Goal: Task Accomplishment & Management: Manage account settings

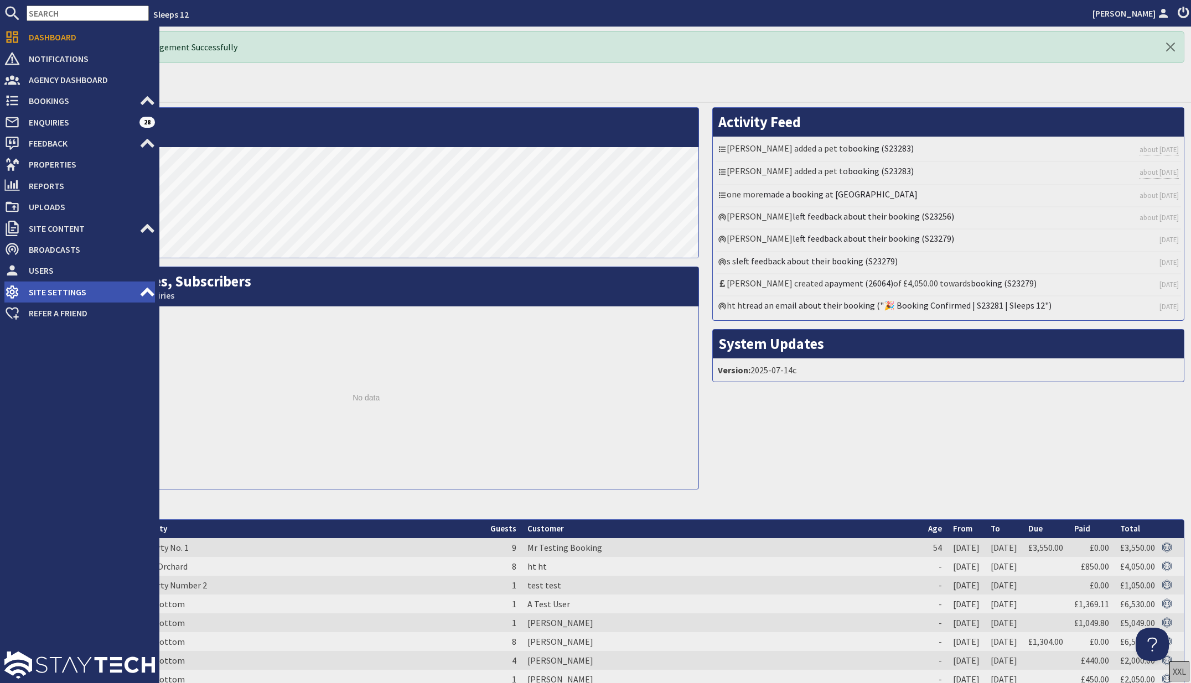
click at [152, 292] on icon at bounding box center [146, 291] width 15 height 15
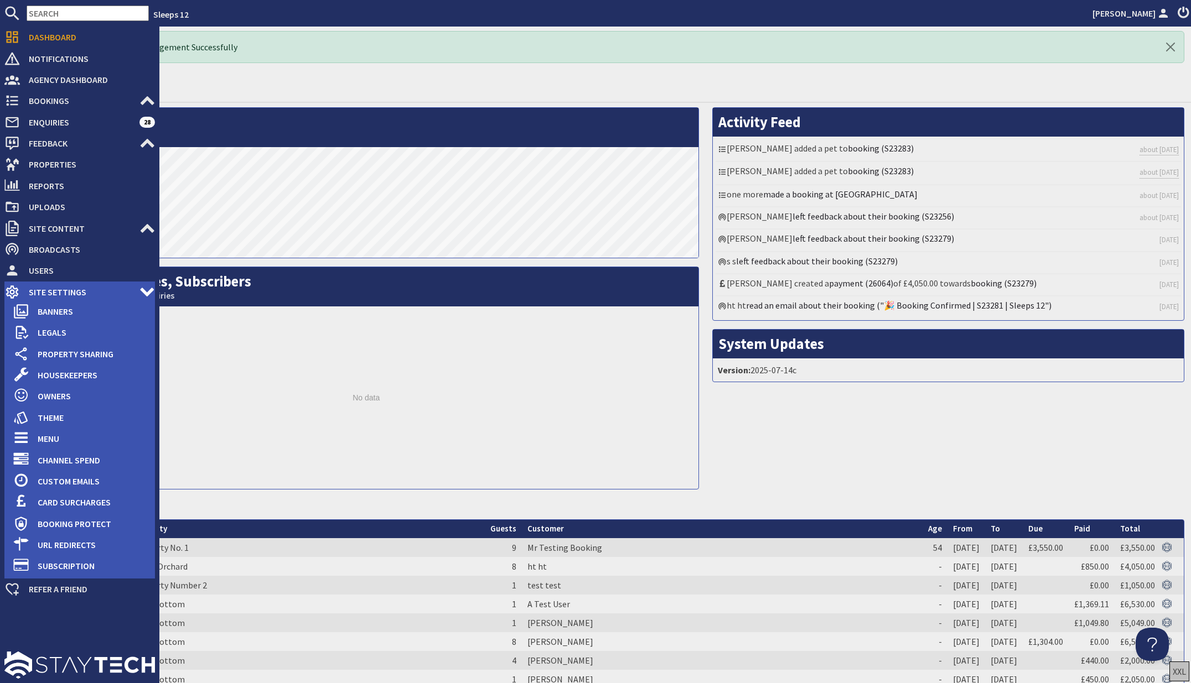
click at [73, 292] on span "Site Settings" at bounding box center [80, 292] width 120 height 18
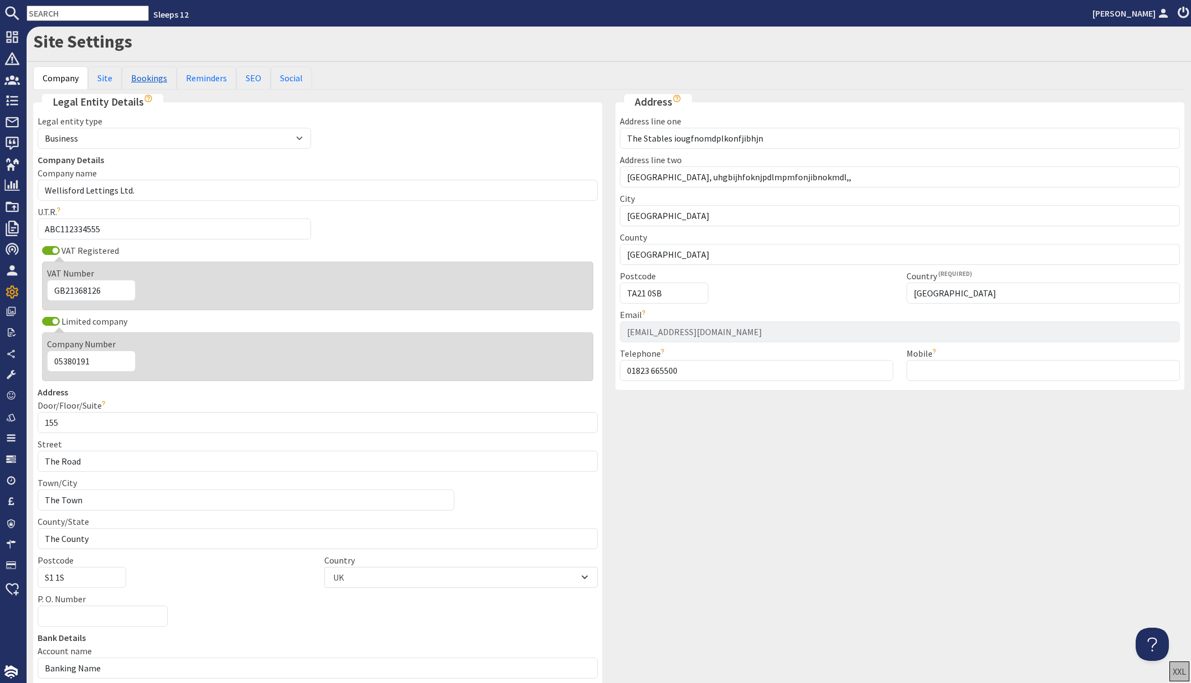
click at [144, 75] on link "Bookings" at bounding box center [149, 77] width 55 height 23
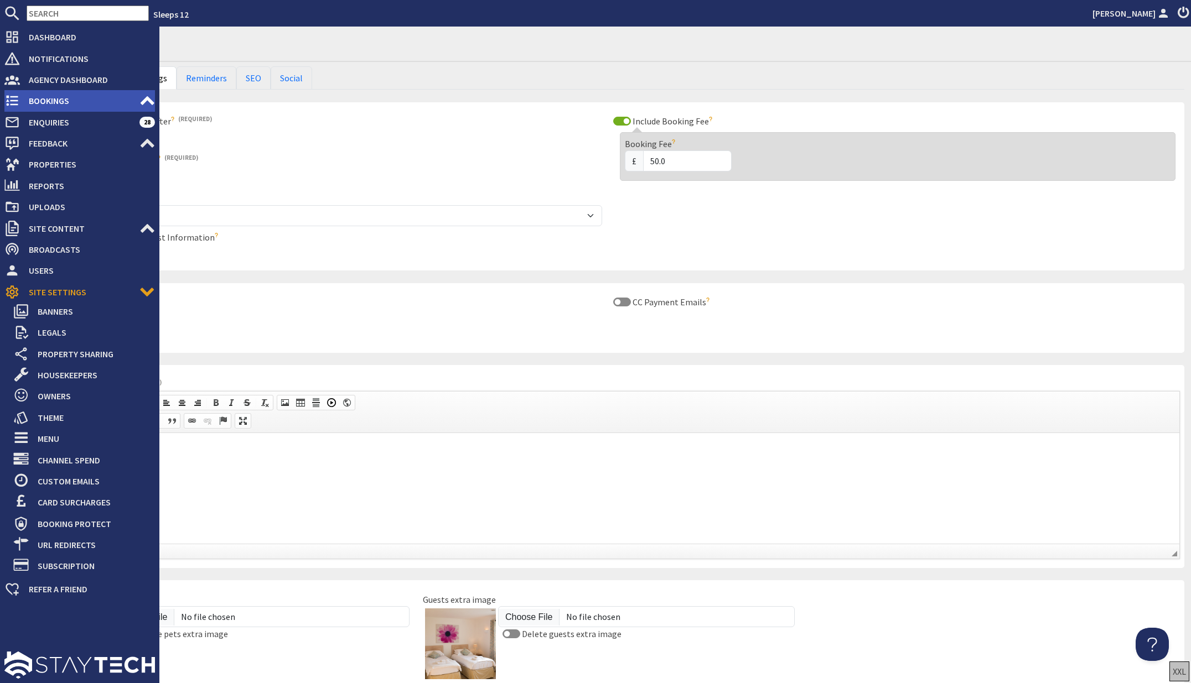
click at [45, 101] on span "Bookings" at bounding box center [80, 101] width 120 height 18
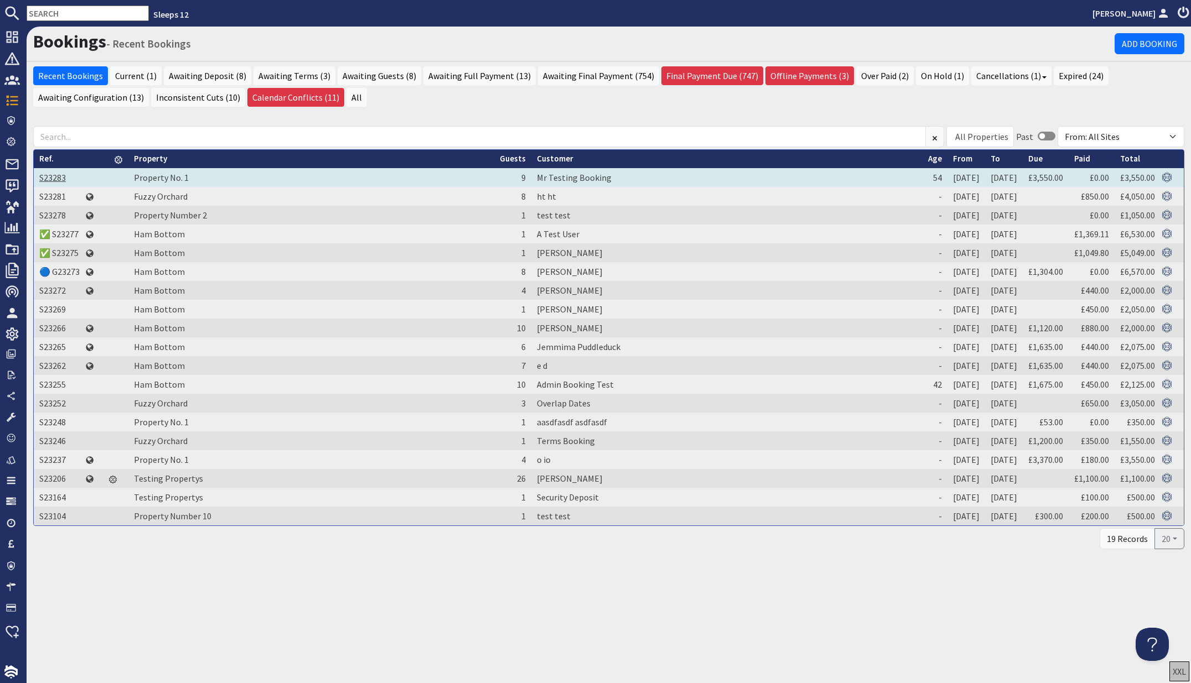
click at [54, 178] on link "S23283" at bounding box center [52, 177] width 27 height 11
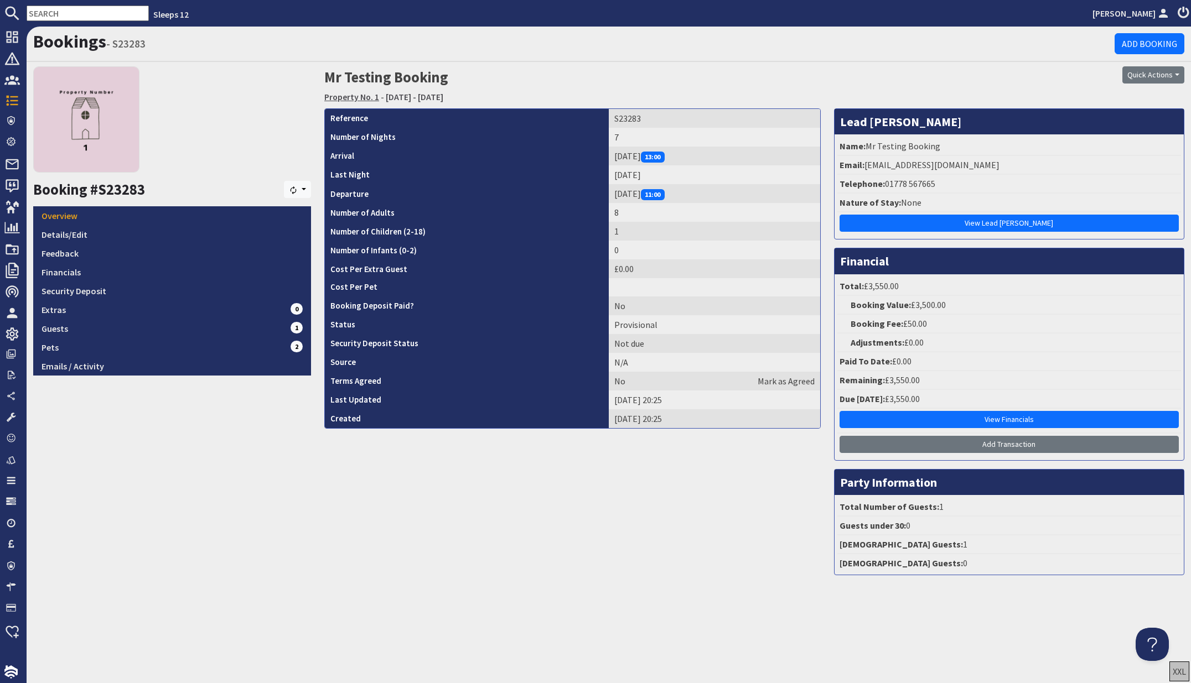
click at [354, 99] on link "Property No. 1" at bounding box center [351, 96] width 55 height 11
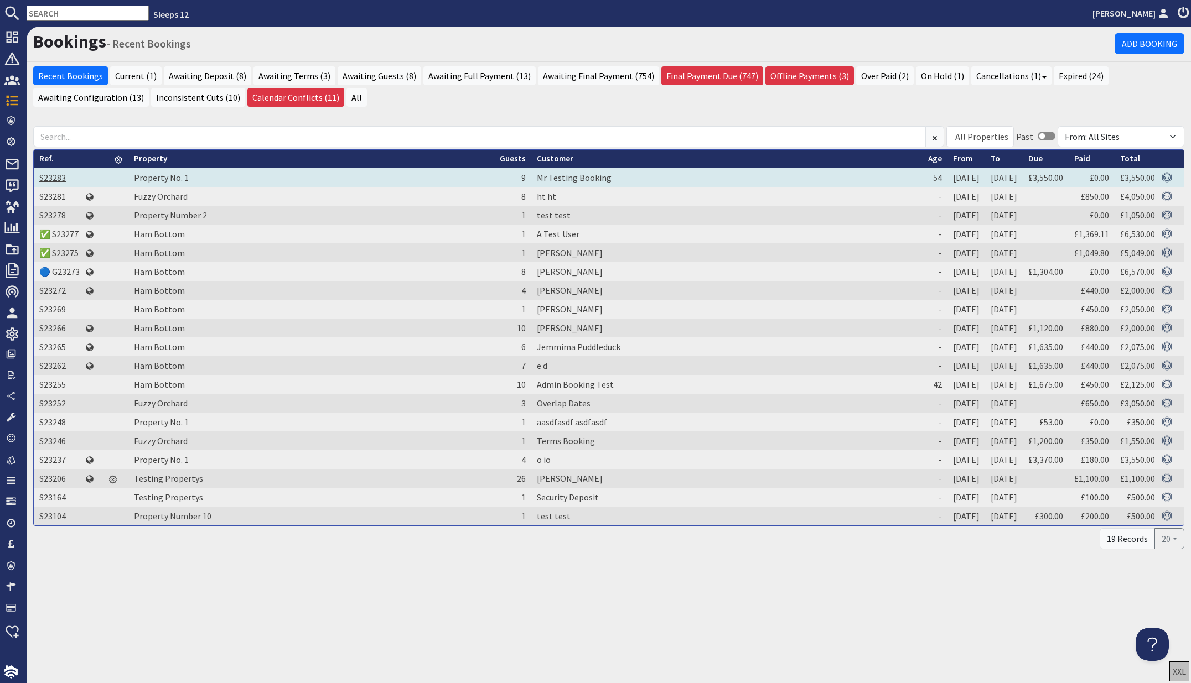
click at [55, 177] on link "S23283" at bounding box center [52, 177] width 27 height 11
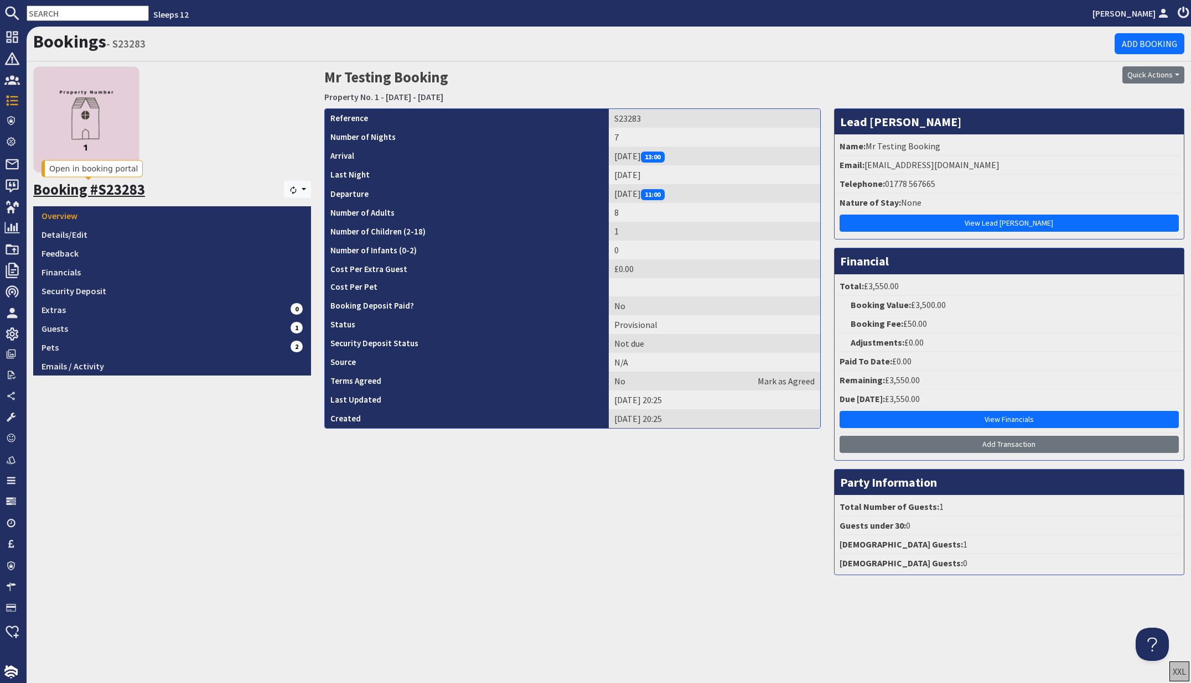
click at [108, 191] on link "Booking #S23283" at bounding box center [89, 189] width 112 height 18
click at [66, 237] on link "Details/Edit" at bounding box center [172, 234] width 278 height 19
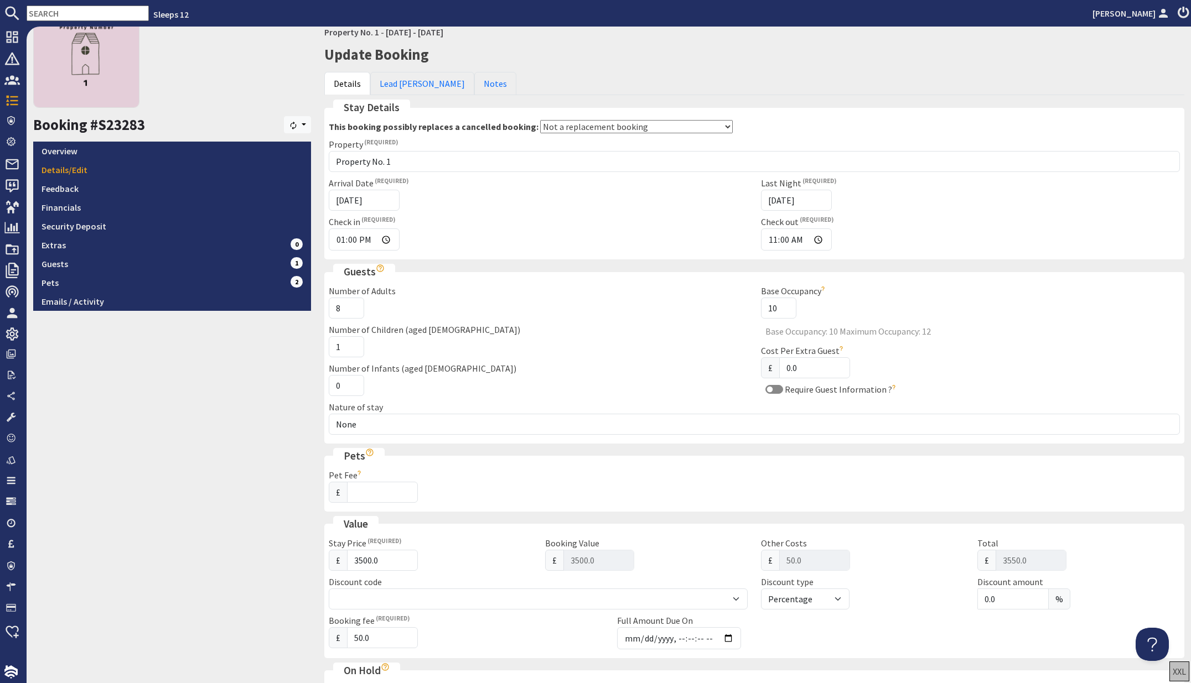
scroll to position [48, 0]
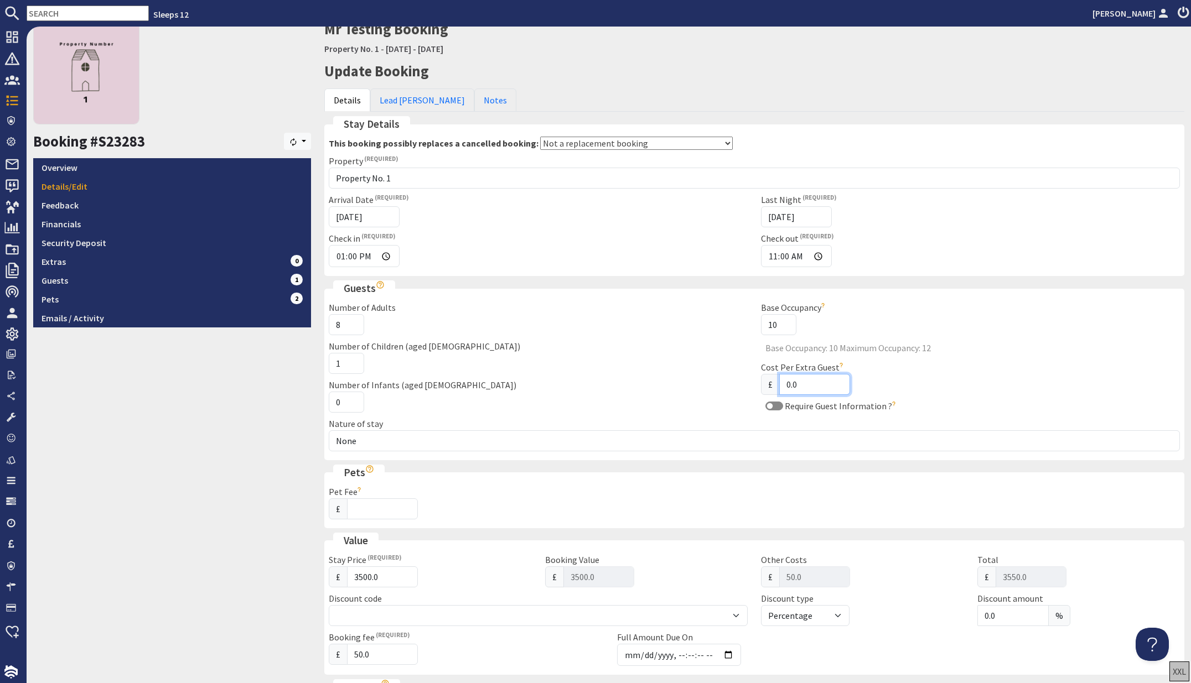
click at [785, 384] on input "0.0" at bounding box center [814, 384] width 71 height 21
type input "50.0"
click at [265, 449] on div "Booking #S23283 [GEOGRAPHIC_DATA] Overview Details/Edit Feedback Financials Sec…" at bounding box center [172, 537] width 291 height 1039
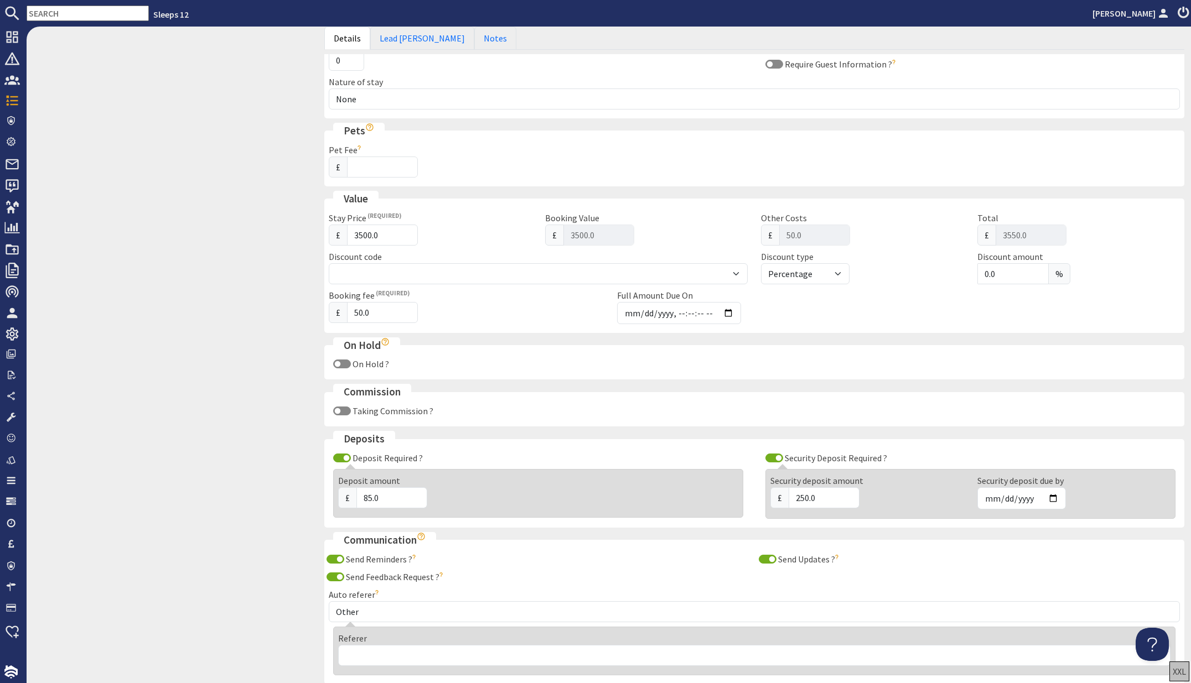
scroll to position [478, 0]
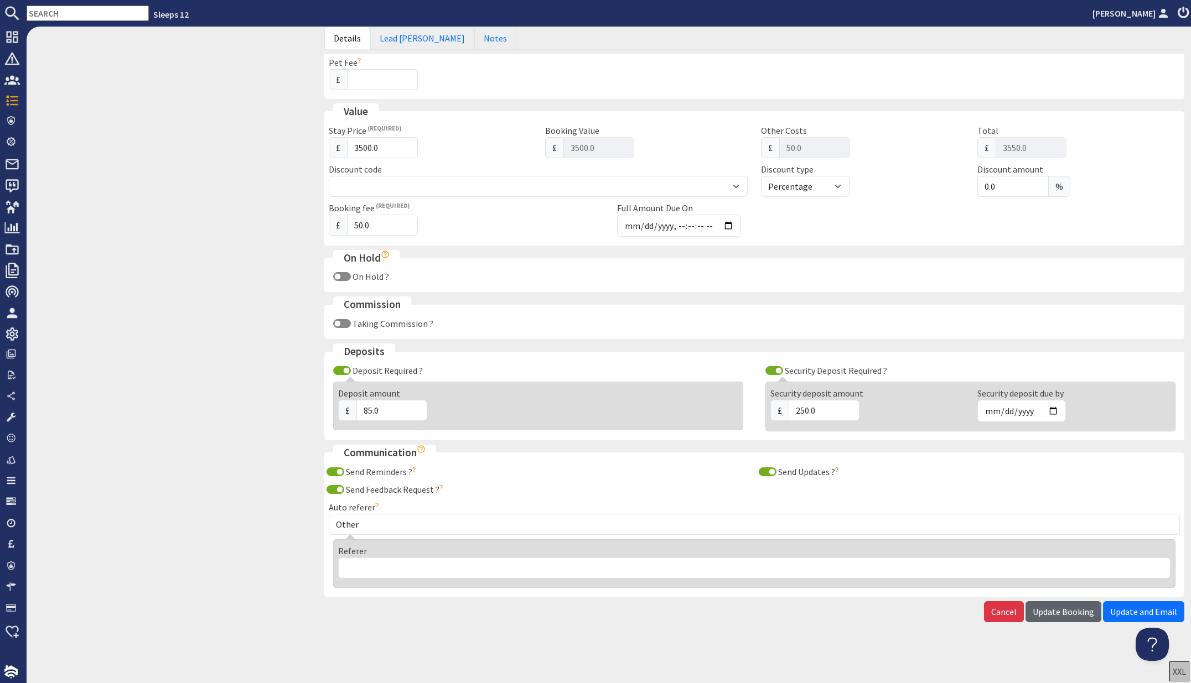
click at [1064, 611] on span "Update Booking" at bounding box center [1063, 611] width 61 height 11
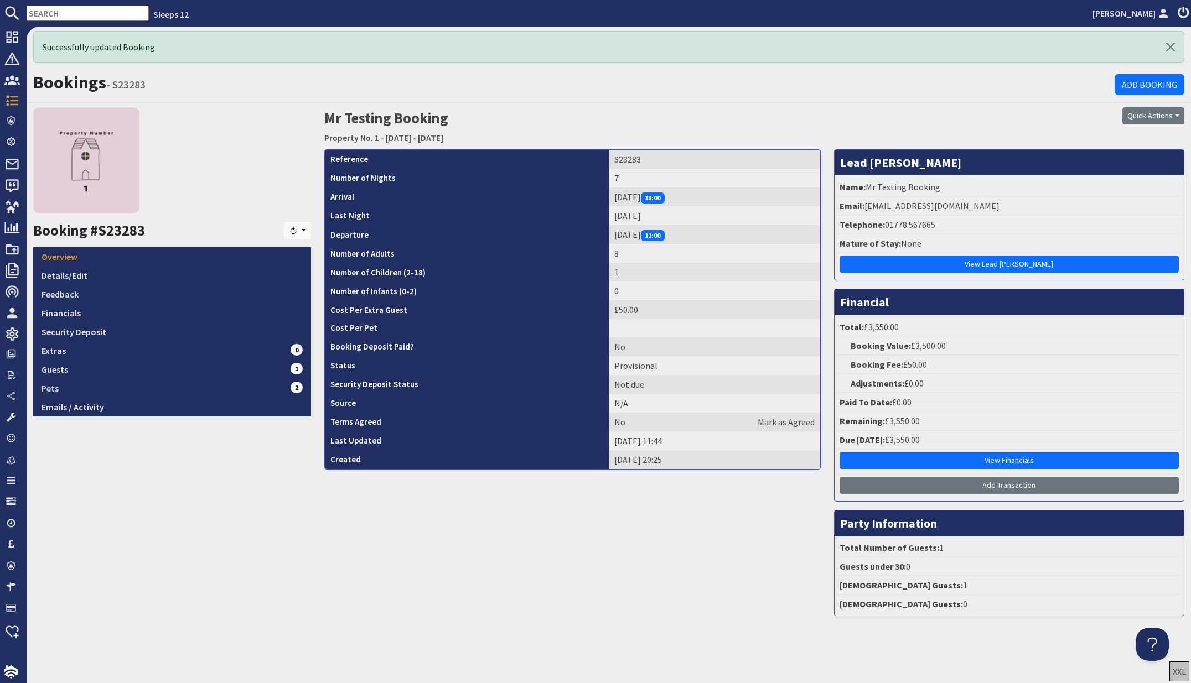
click at [277, 519] on div "Booking #S23283 [GEOGRAPHIC_DATA] Overview Details/Edit Feedback Financials Sec…" at bounding box center [172, 365] width 291 height 517
click at [75, 273] on link "Details/Edit" at bounding box center [172, 275] width 278 height 19
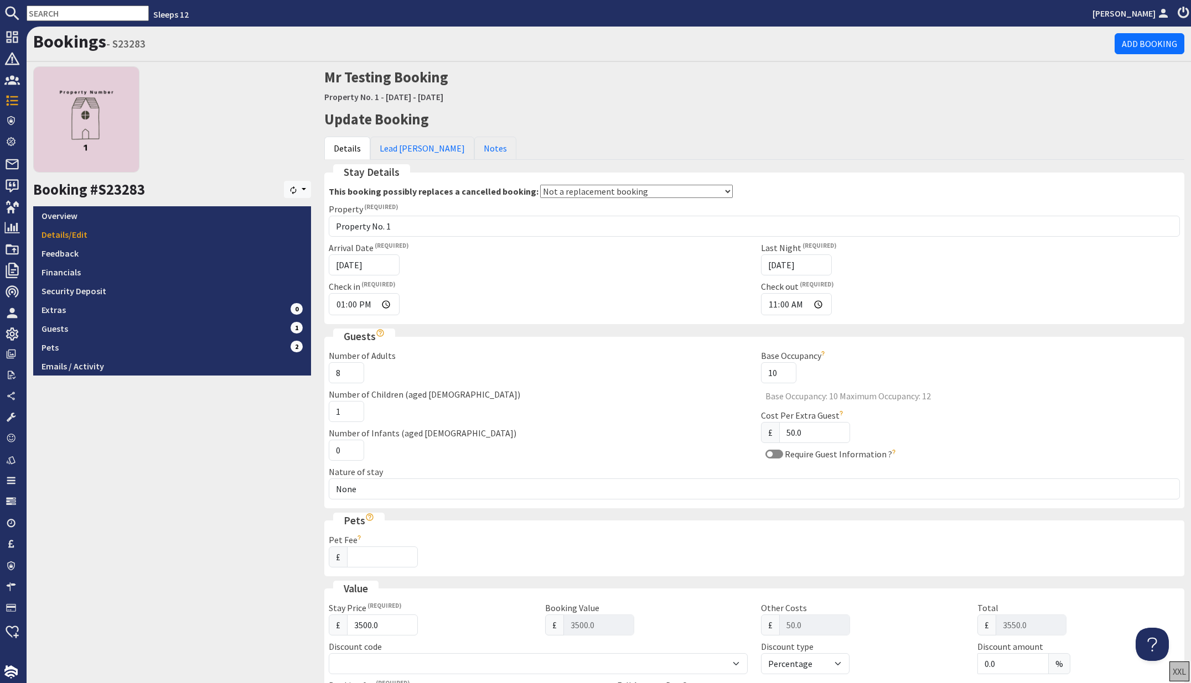
click at [224, 457] on div "Booking #S23283 [GEOGRAPHIC_DATA] Overview Details/Edit Feedback Financials Sec…" at bounding box center [172, 585] width 291 height 1039
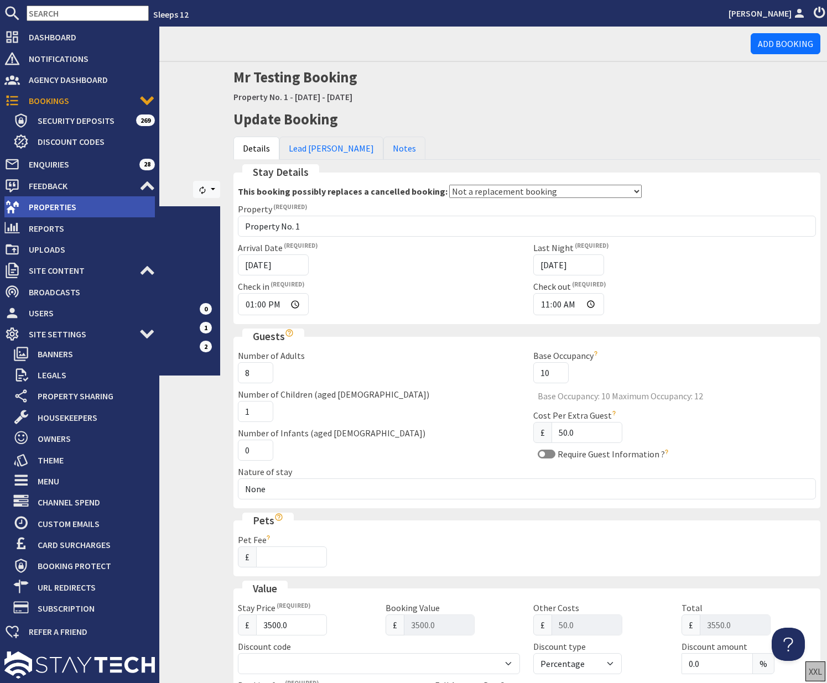
click at [46, 207] on span "Properties" at bounding box center [87, 207] width 135 height 18
